Goal: Task Accomplishment & Management: Manage account settings

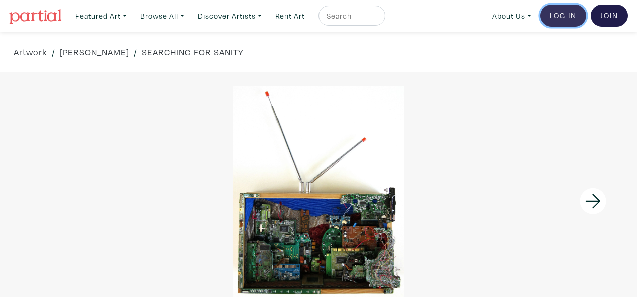
click at [552, 16] on link "Log In" at bounding box center [563, 16] width 46 height 22
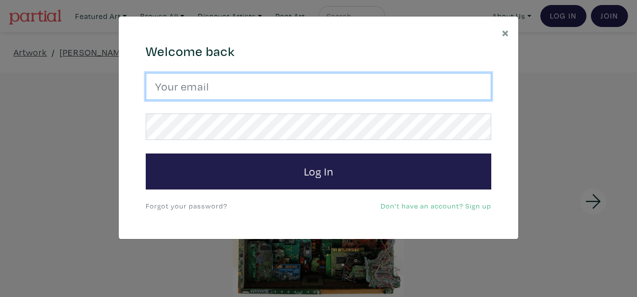
click at [346, 85] on input "email" at bounding box center [318, 86] width 345 height 27
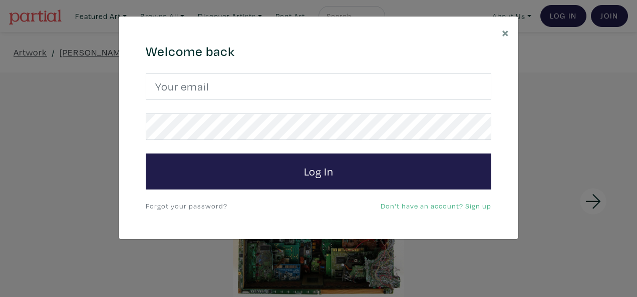
click at [610, 114] on div "× 664c6a6d6e3476504e6b79362f4172494552756f694733386b666278545363695a485979654c4…" at bounding box center [318, 148] width 637 height 297
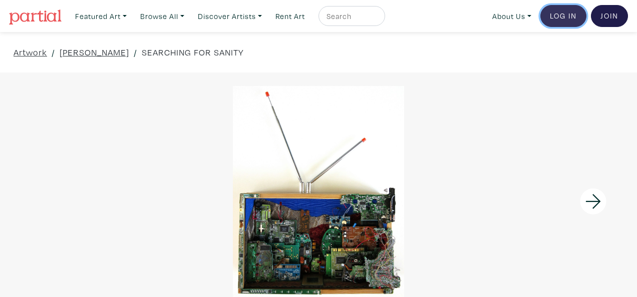
click at [559, 11] on link "Log In" at bounding box center [563, 16] width 46 height 22
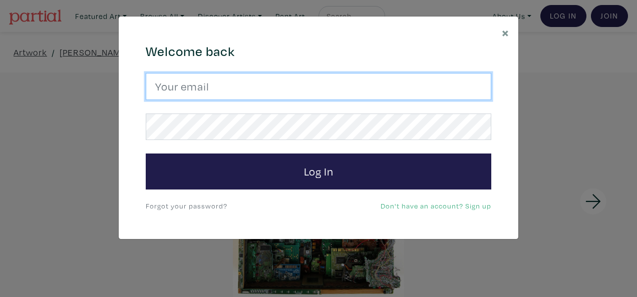
click at [219, 88] on input "email" at bounding box center [318, 86] width 345 height 27
type input "helaweh@hotmail.com"
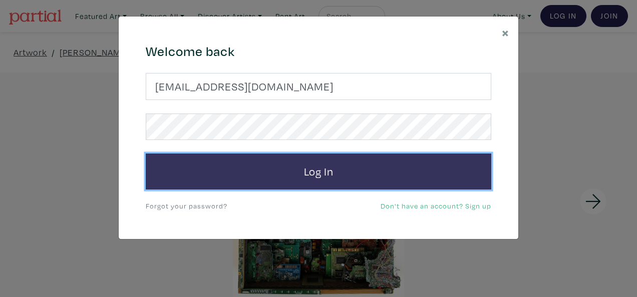
click at [297, 172] on button "Log In" at bounding box center [318, 172] width 345 height 36
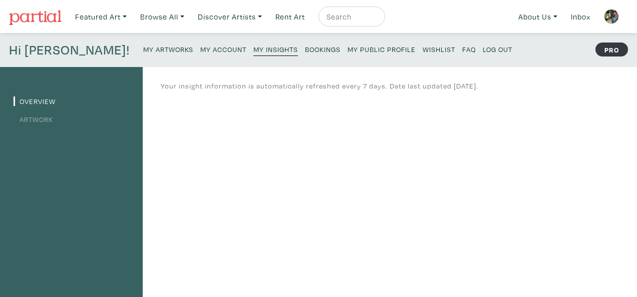
click at [143, 46] on small "My Artworks" at bounding box center [168, 50] width 50 height 10
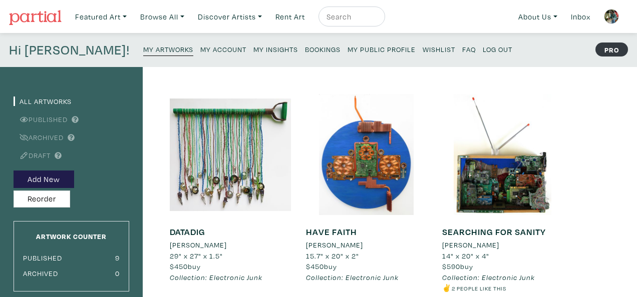
click at [200, 49] on small "My Account" at bounding box center [223, 50] width 46 height 10
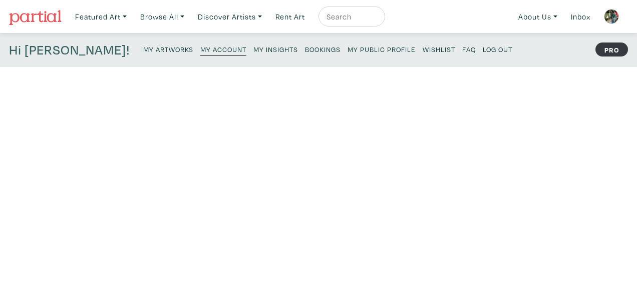
click at [200, 49] on small "My Account" at bounding box center [223, 50] width 46 height 10
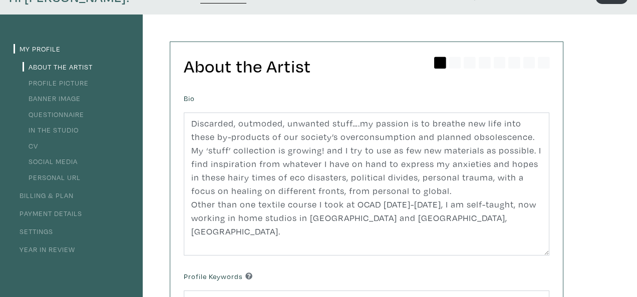
scroll to position [106, 0]
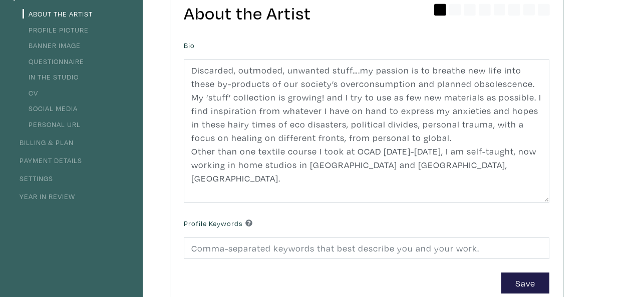
click at [59, 143] on link "Billing & Plan" at bounding box center [44, 143] width 60 height 10
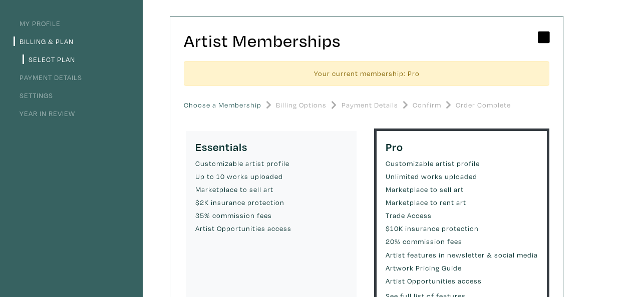
scroll to position [106, 0]
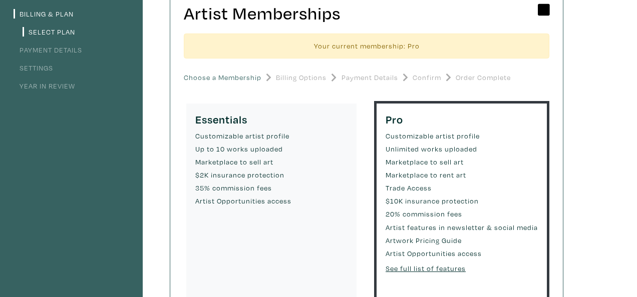
click at [261, 138] on small "Customizable artist profile" at bounding box center [271, 136] width 152 height 11
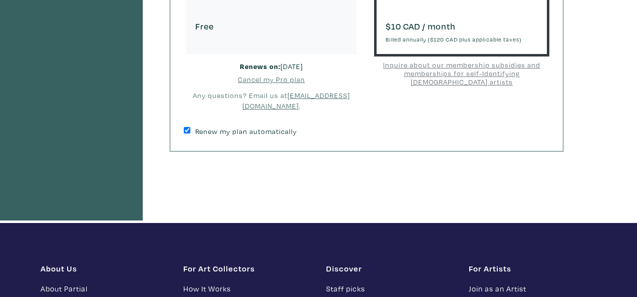
scroll to position [370, 0]
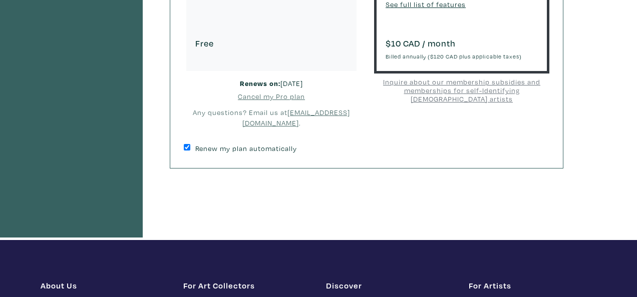
click at [187, 146] on input "Renew my plan automatically" at bounding box center [187, 147] width 7 height 7
checkbox input "false"
click at [289, 95] on u "Cancel my Pro plan" at bounding box center [271, 97] width 67 height 10
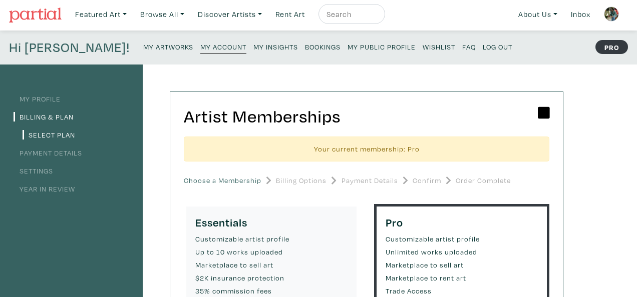
scroll to position [0, 0]
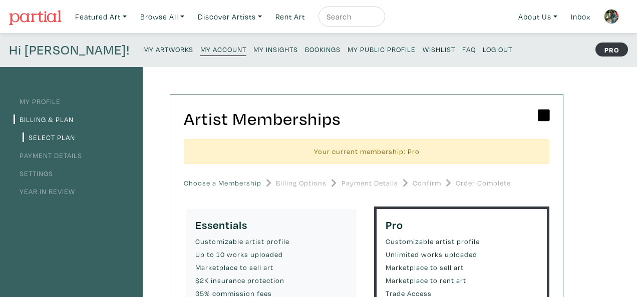
click at [200, 49] on small "My Account" at bounding box center [223, 50] width 46 height 10
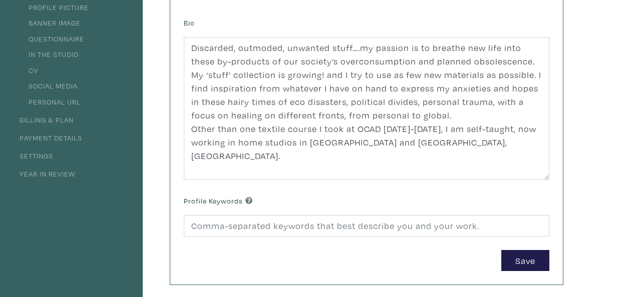
scroll to position [106, 0]
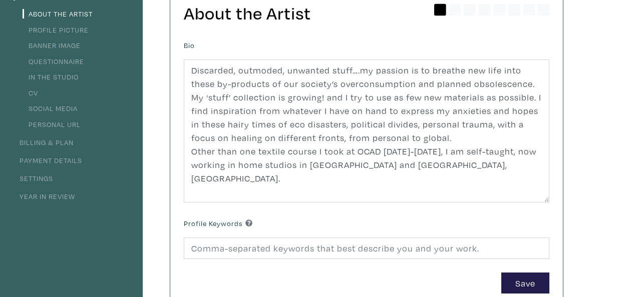
click at [48, 142] on link "Billing & Plan" at bounding box center [44, 143] width 60 height 10
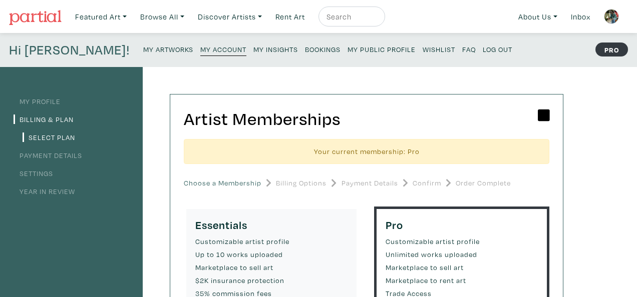
click at [143, 50] on small "My Artworks" at bounding box center [168, 50] width 50 height 10
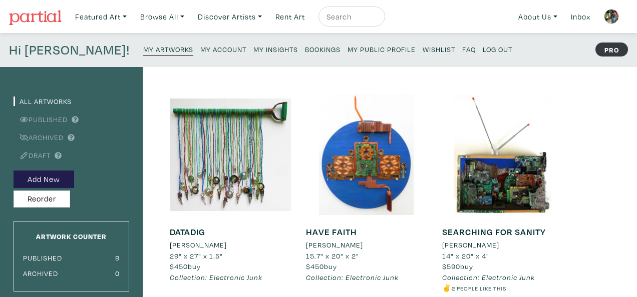
click at [347, 47] on small "My Public Profile" at bounding box center [381, 50] width 68 height 10
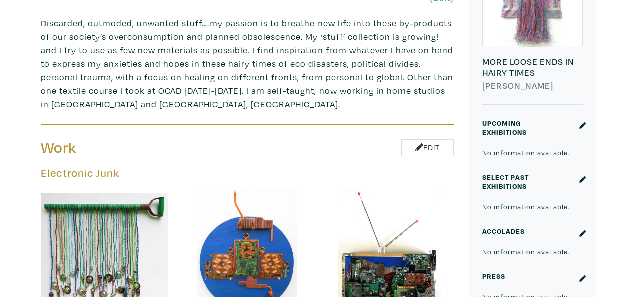
scroll to position [317, 0]
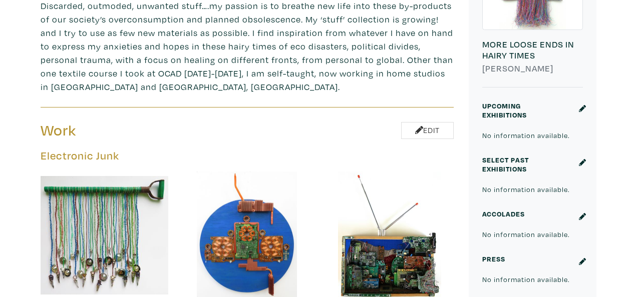
click at [578, 108] on div at bounding box center [581, 114] width 20 height 27
click at [518, 115] on small "Upcoming Exhibitions" at bounding box center [504, 110] width 45 height 19
click at [580, 112] on link at bounding box center [582, 108] width 7 height 12
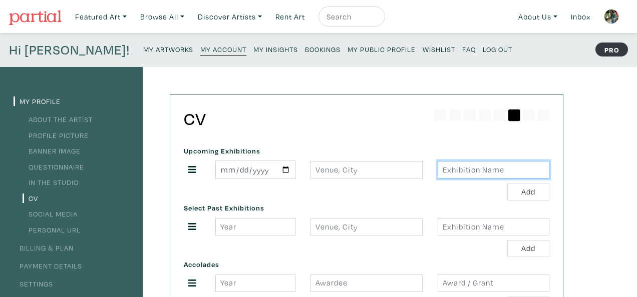
click at [454, 169] on input "text" at bounding box center [494, 170] width 112 height 18
